Goal: Transaction & Acquisition: Register for event/course

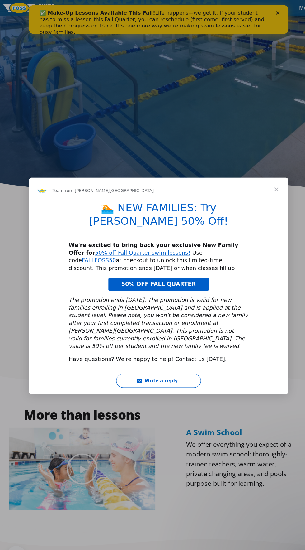
click at [26, 232] on div "Intercom messenger" at bounding box center [152, 275] width 305 height 550
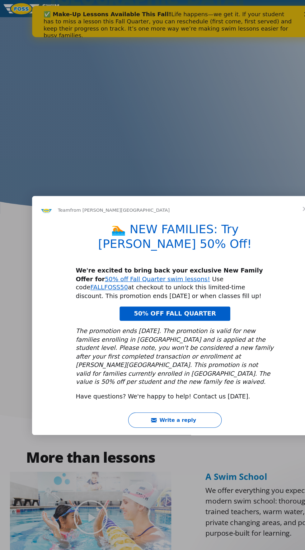
scroll to position [198, 0]
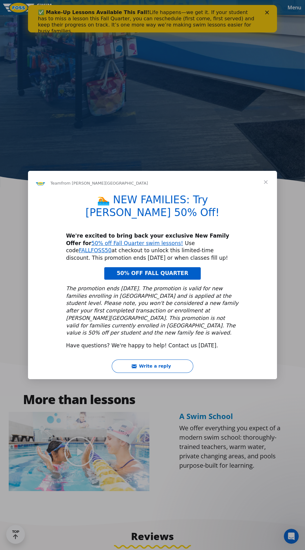
click at [274, 171] on span "Close" at bounding box center [266, 182] width 22 height 22
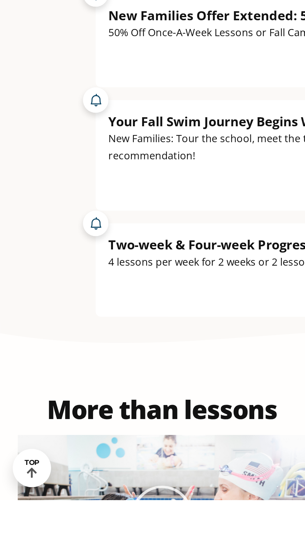
scroll to position [92, 0]
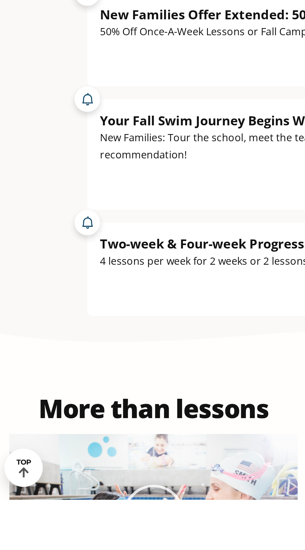
click at [123, 429] on div "Two-week & Four-week Progress Builder Swim Camps®" at bounding box center [138, 425] width 170 height 8
click at [111, 454] on div "Two-week & Four-week Progress Builder Swim Camps® 4 lessons per week for 2 week…" at bounding box center [152, 437] width 199 height 33
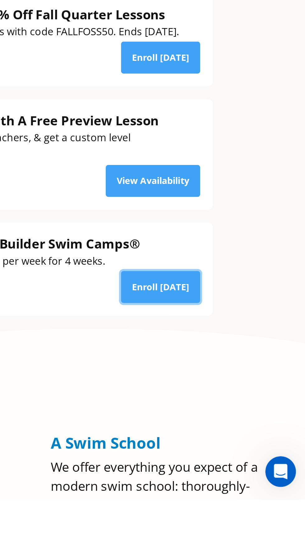
click at [243, 454] on link "Enroll [DATE]" at bounding box center [233, 446] width 39 height 16
